Goal: Task Accomplishment & Management: Manage account settings

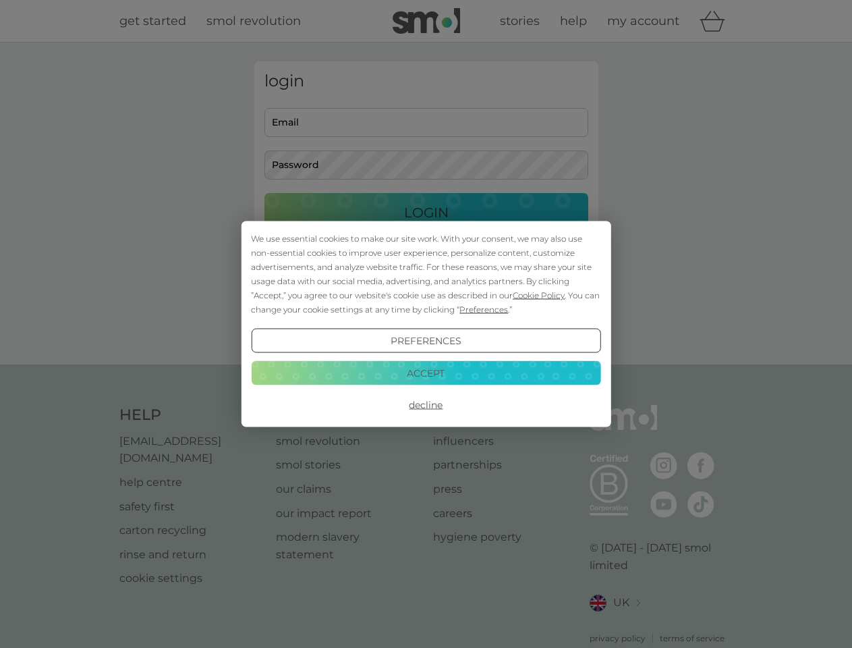
click at [539, 295] on span "Cookie Policy" at bounding box center [539, 295] width 52 height 10
click at [482, 309] on div "login Email Password Login ● ● ● ● ● ● ● ● ● ● ● ● ● ● ● ● ● ● ● ● ● ● ● ● ● ● …" at bounding box center [426, 203] width 344 height 284
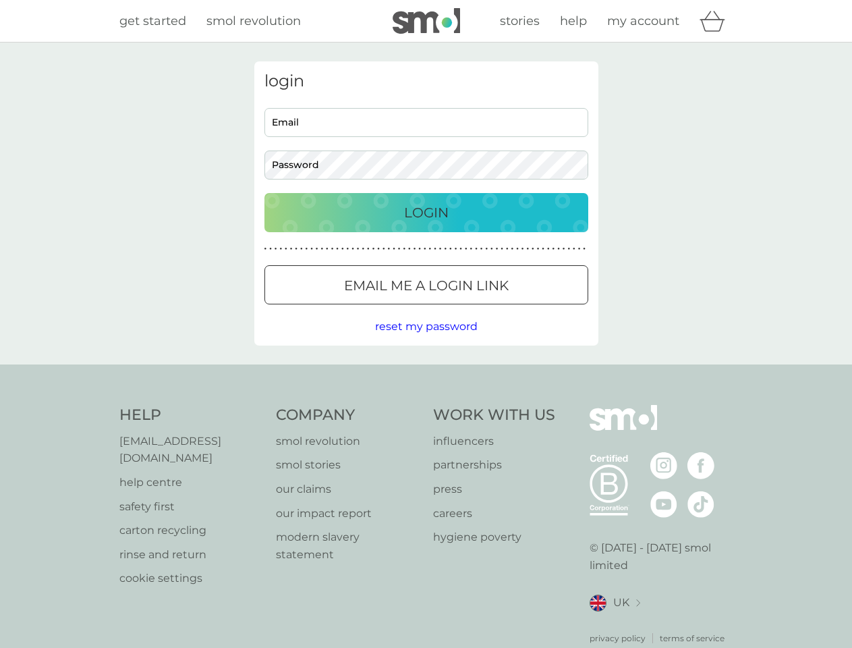
click at [426, 341] on div "login Email Password Login ● ● ● ● ● ● ● ● ● ● ● ● ● ● ● ● ● ● ● ● ● ● ● ● ● ● …" at bounding box center [426, 203] width 344 height 284
click at [426, 405] on div "Help [EMAIL_ADDRESS][DOMAIN_NAME] help centre safety first carton recycling rin…" at bounding box center [426, 525] width 614 height 240
click at [426, 372] on div "Help [EMAIL_ADDRESS][DOMAIN_NAME] help centre safety first carton recycling rin…" at bounding box center [426, 524] width 852 height 321
